Goal: Task Accomplishment & Management: Manage account settings

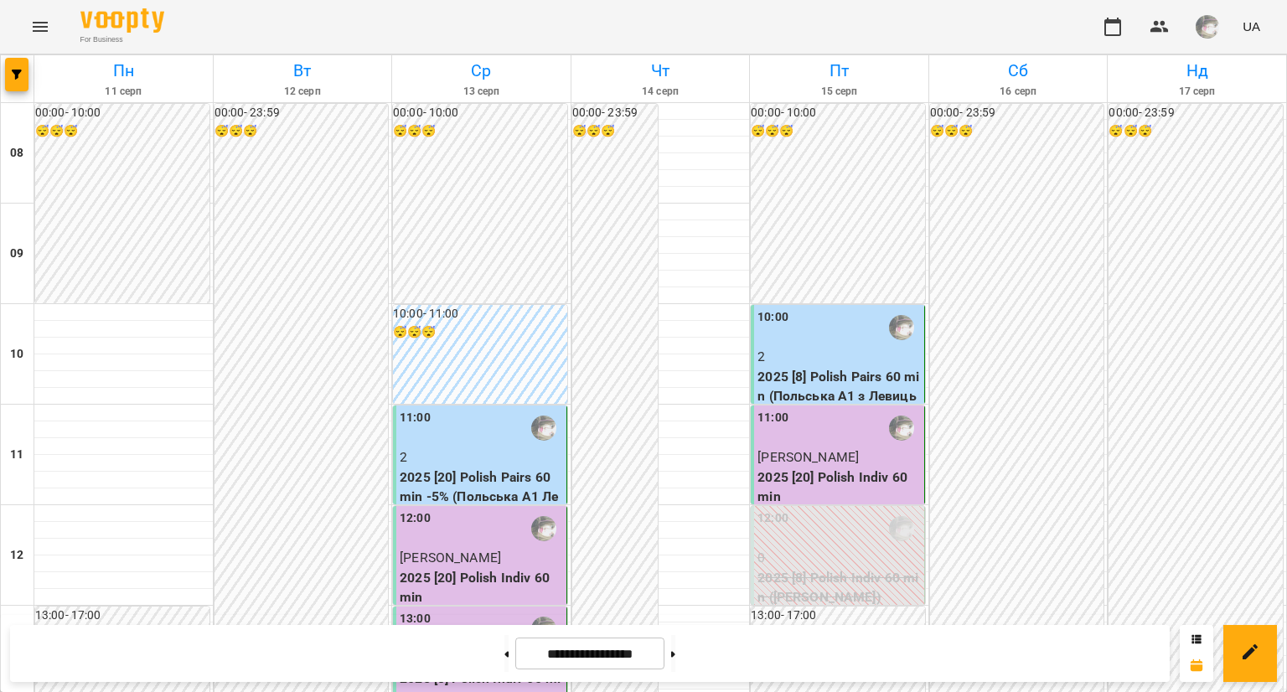
scroll to position [907, 0]
